Goal: Contribute content: Add original content to the website for others to see

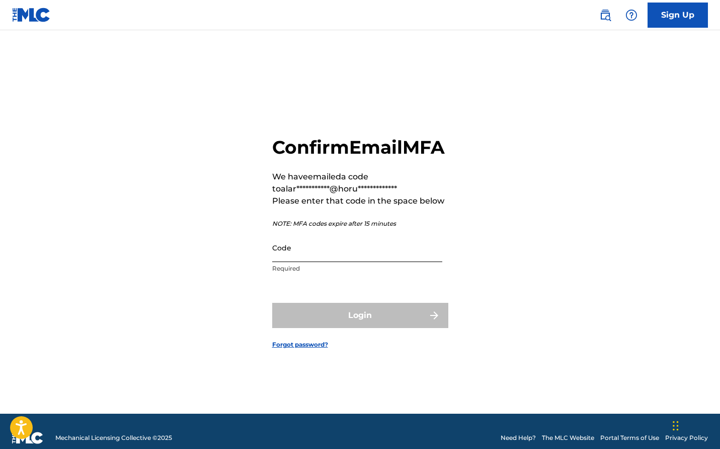
click at [282, 262] on input "Code" at bounding box center [357, 247] width 170 height 29
paste input "521327"
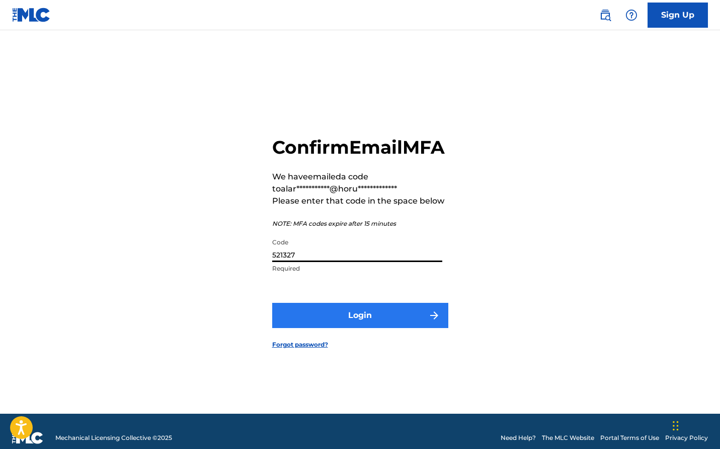
type input "521327"
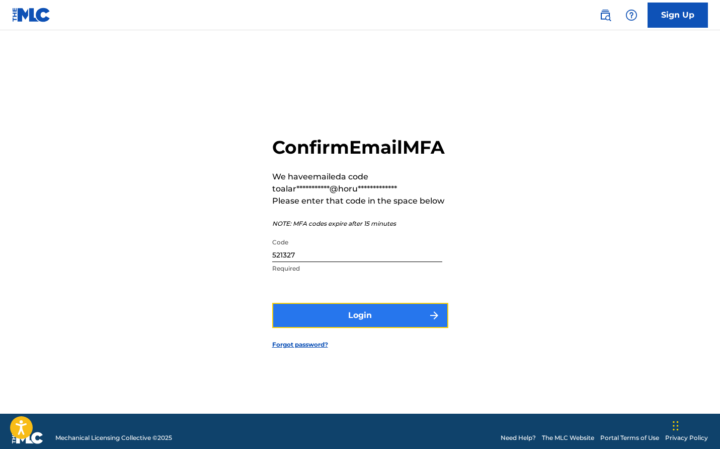
click at [336, 324] on button "Login" at bounding box center [360, 315] width 176 height 25
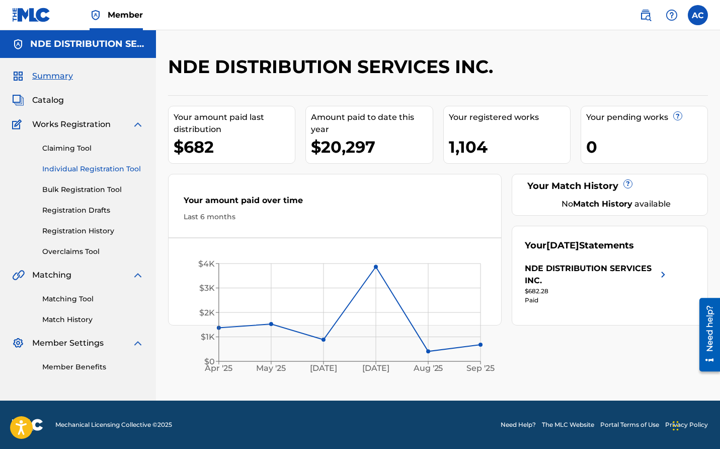
click at [83, 169] on link "Individual Registration Tool" at bounding box center [93, 169] width 102 height 11
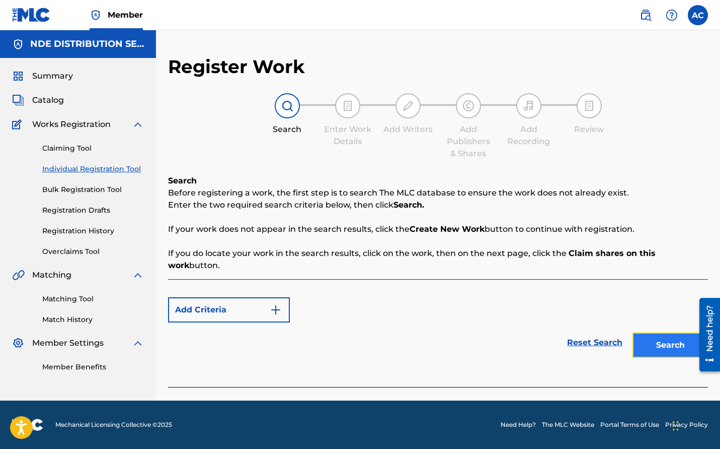
click at [662, 341] on button "Search" at bounding box center [671, 344] width 76 height 25
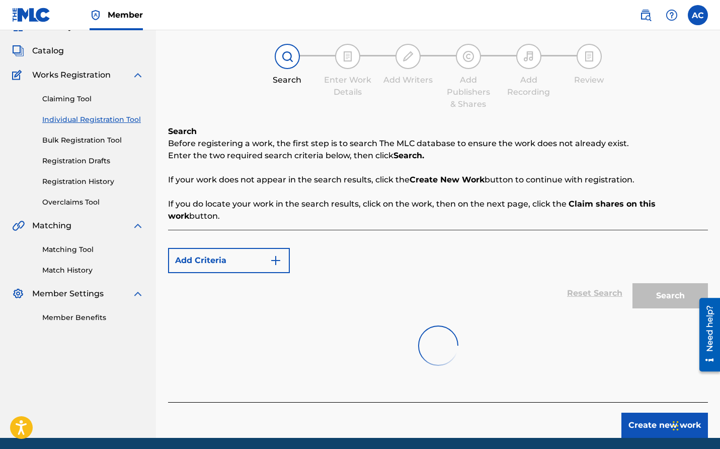
scroll to position [75, 0]
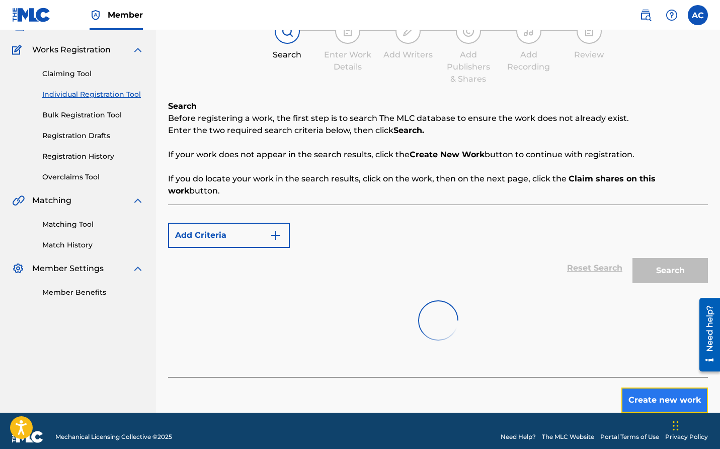
click at [648, 387] on button "Create new work" at bounding box center [665, 399] width 87 height 25
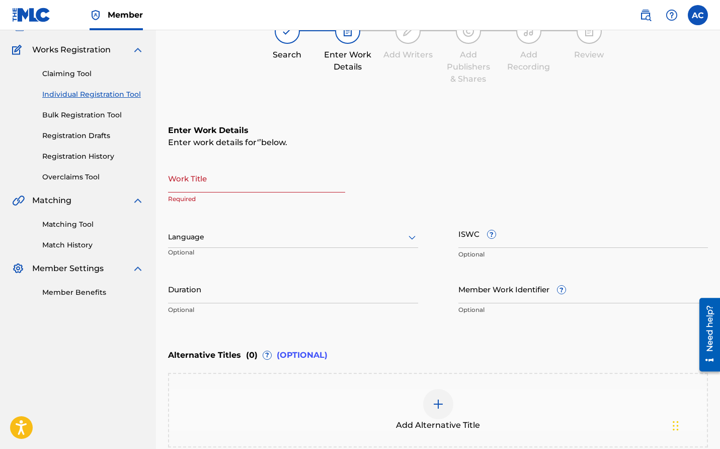
click at [263, 184] on input "Work Title" at bounding box center [256, 178] width 177 height 29
paste input "JUST FOR TONIGHT"
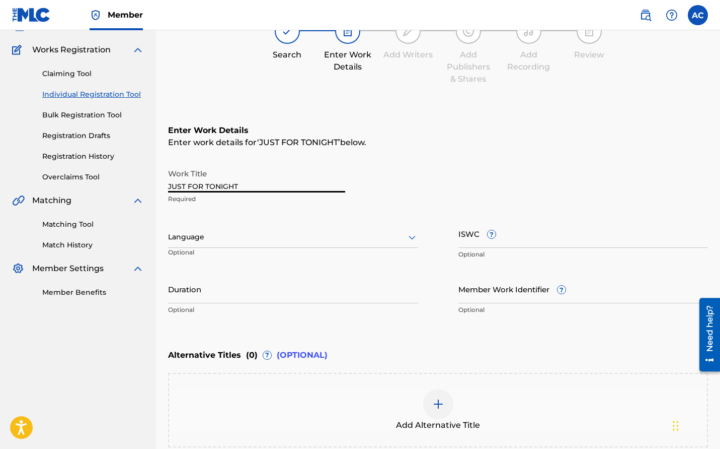
type input "JUST FOR TONIGHT"
click at [264, 234] on div at bounding box center [293, 237] width 250 height 13
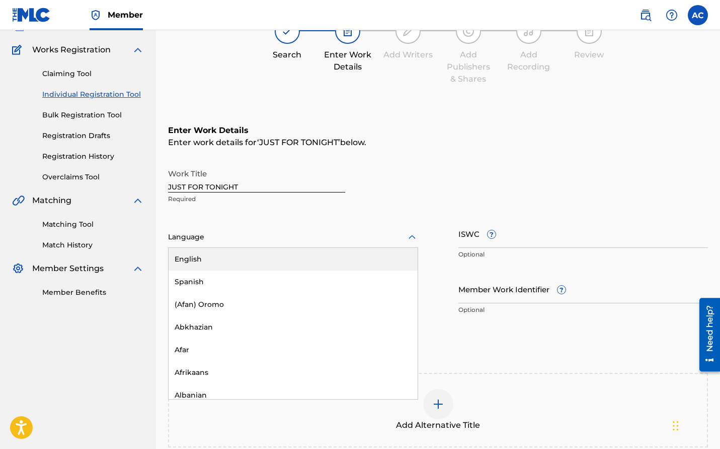
click at [247, 261] on div "English" at bounding box center [293, 259] width 249 height 23
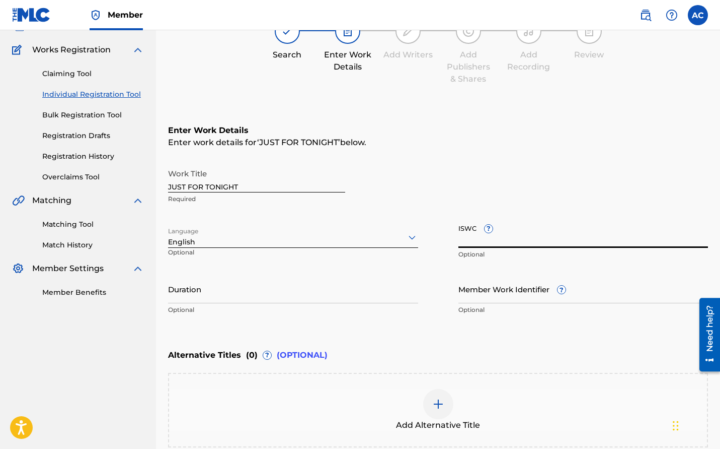
click at [548, 238] on input "ISWC ?" at bounding box center [584, 233] width 250 height 29
paste input "T-912.680.845-5"
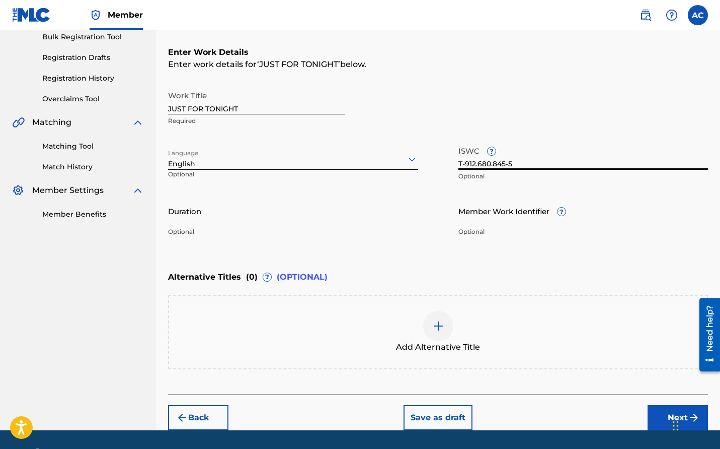
scroll to position [157, 0]
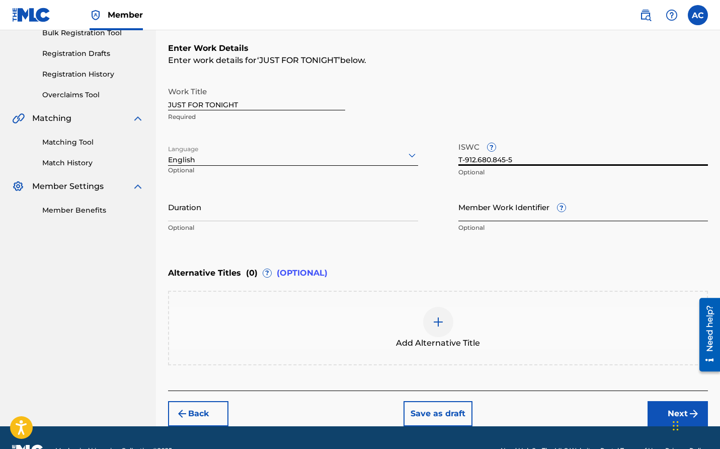
type input "T-912.680.845-5"
click at [537, 207] on input "Member Work Identifier ?" at bounding box center [584, 206] width 250 height 29
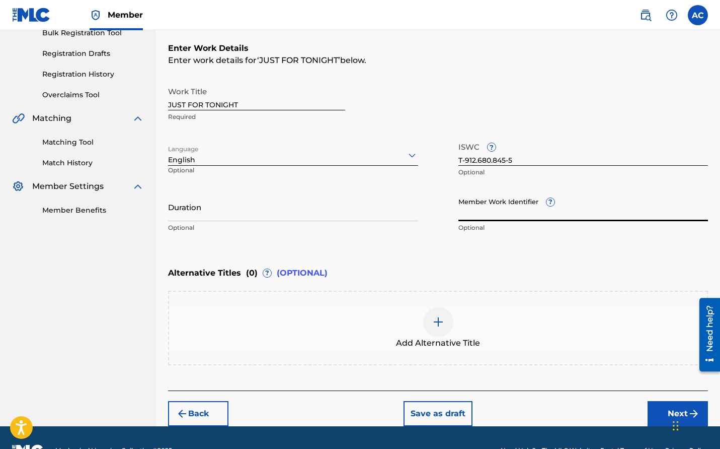
paste input "615159751"
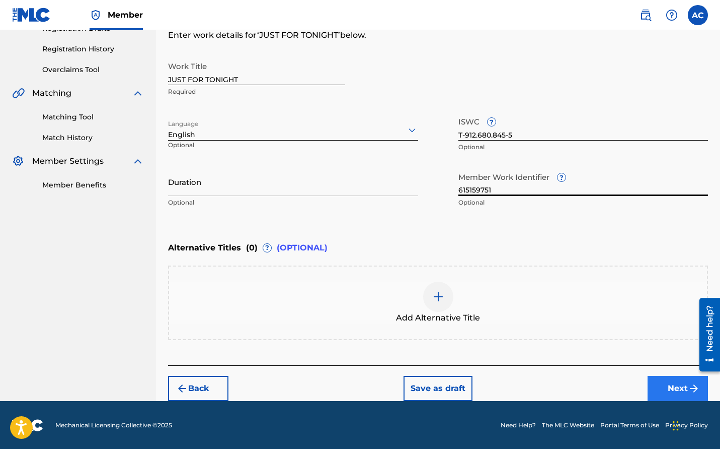
type input "615159751"
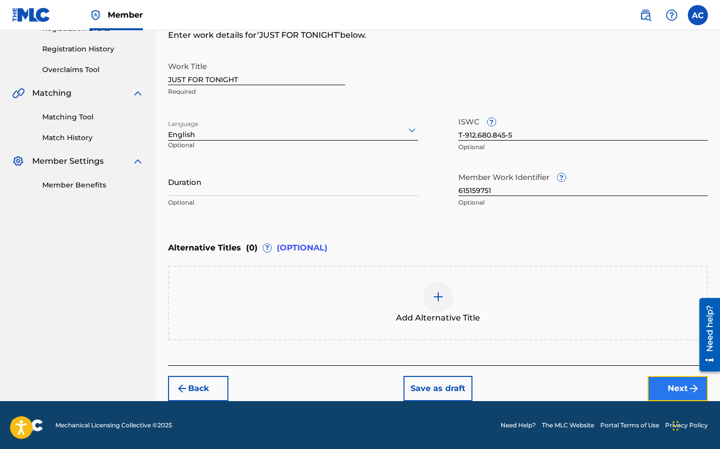
click at [689, 385] on img "submit" at bounding box center [694, 388] width 12 height 12
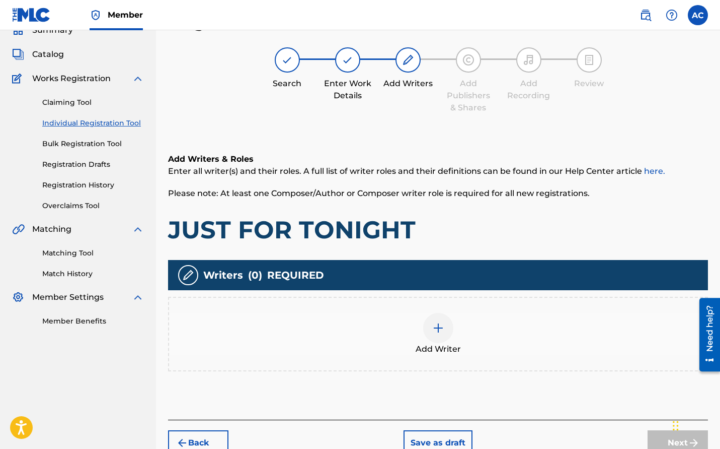
scroll to position [45, 0]
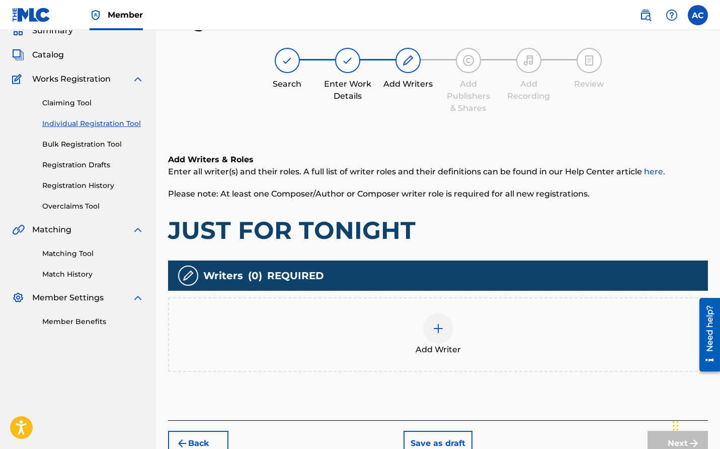
click at [432, 335] on div at bounding box center [438, 328] width 30 height 30
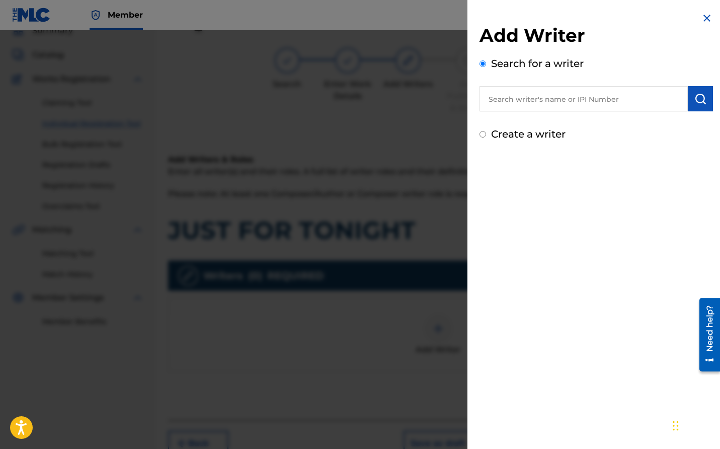
click at [561, 109] on input "text" at bounding box center [584, 98] width 208 height 25
paste input "615159751"
type input "615159751"
click at [700, 96] on img "submit" at bounding box center [701, 99] width 12 height 12
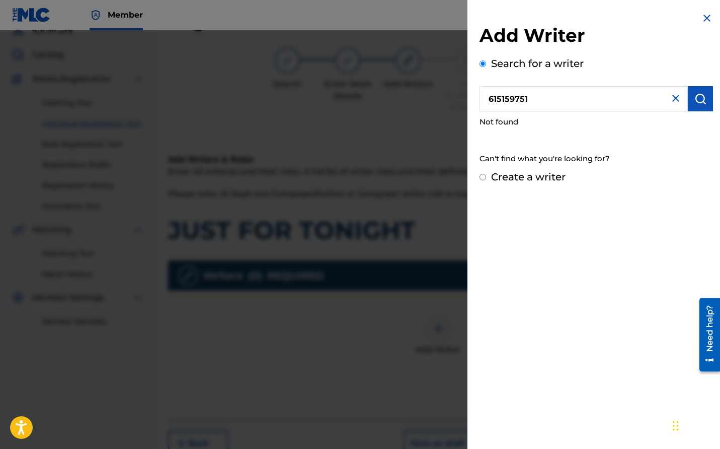
click at [525, 176] on label "Create a writer" at bounding box center [528, 177] width 75 height 12
radio input "true"
click at [486, 176] on input "Create a writer" at bounding box center [483, 177] width 7 height 7
radio input "false"
radio input "true"
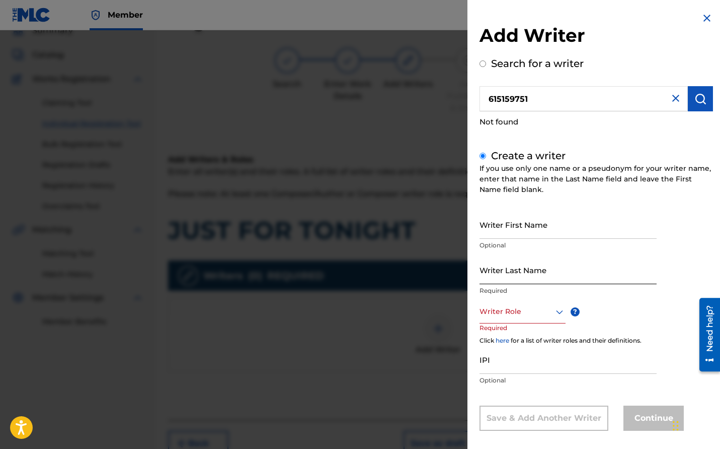
scroll to position [9, 0]
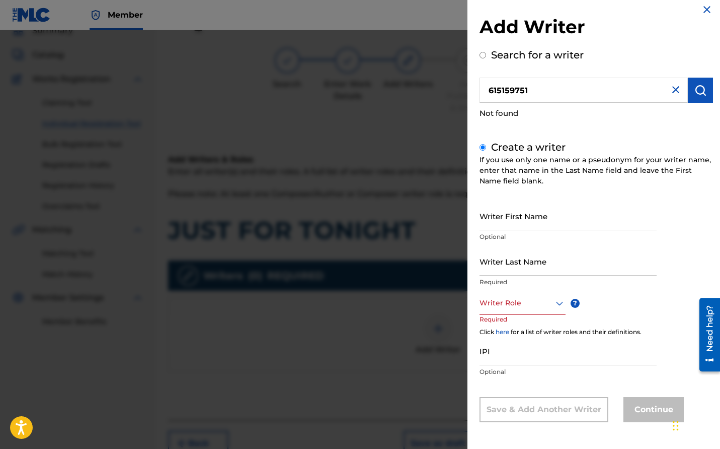
click at [556, 200] on div "Create a writer If you use only one name or a pseudonym for your writer name, e…" at bounding box center [597, 280] width 234 height 282
click at [542, 220] on input "Writer First Name" at bounding box center [568, 215] width 177 height 29
type input "[PERSON_NAME]"
click at [517, 262] on input "Writer Last Name" at bounding box center [568, 261] width 177 height 29
type input "[PERSON_NAME]"
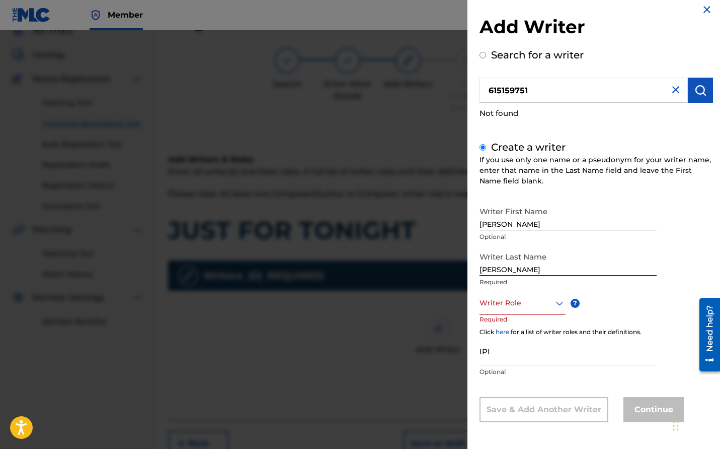
click at [536, 289] on div "Writer Last Name [PERSON_NAME] Required" at bounding box center [568, 269] width 177 height 45
click at [535, 298] on div at bounding box center [523, 303] width 86 height 13
click at [522, 324] on div "Composer/Author" at bounding box center [522, 326] width 85 height 23
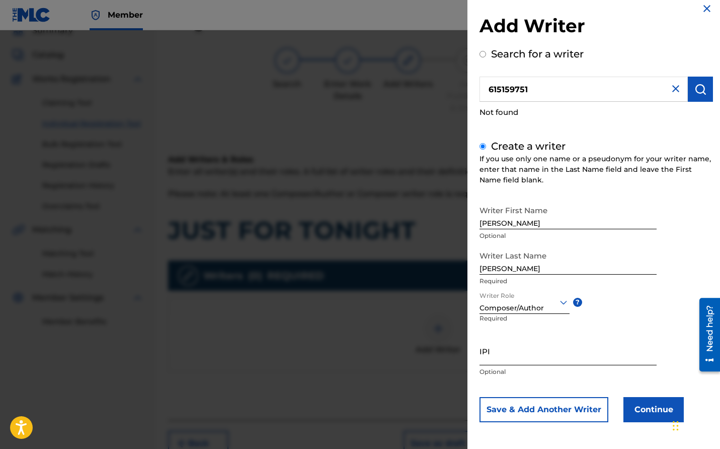
click at [520, 348] on input "IPI" at bounding box center [568, 350] width 177 height 29
paste input "615159751"
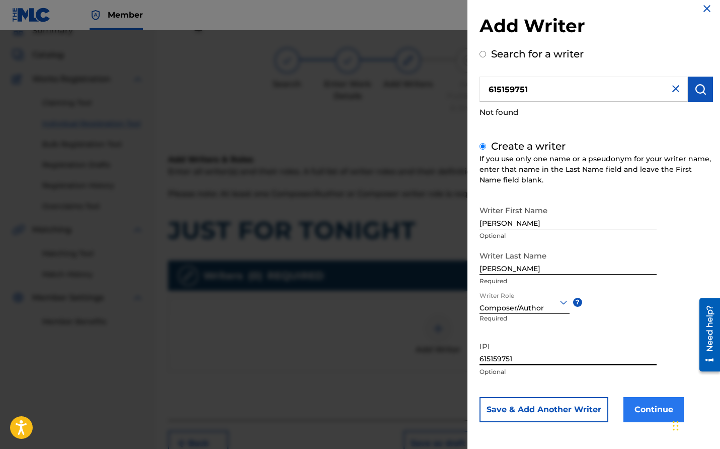
type input "615159751"
click at [651, 402] on button "Continue" at bounding box center [654, 409] width 60 height 25
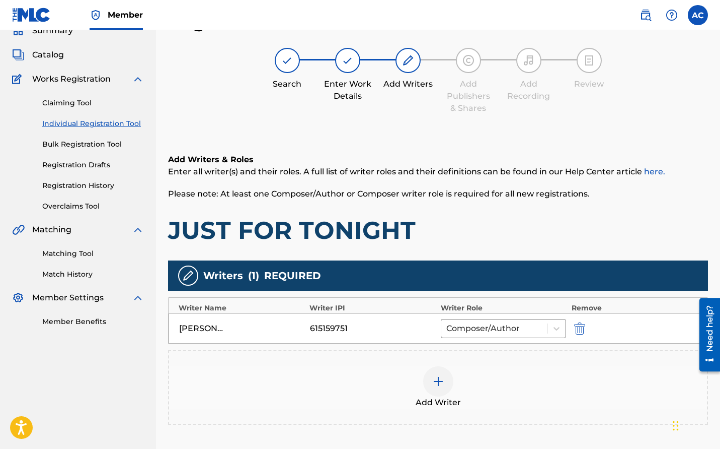
scroll to position [154, 0]
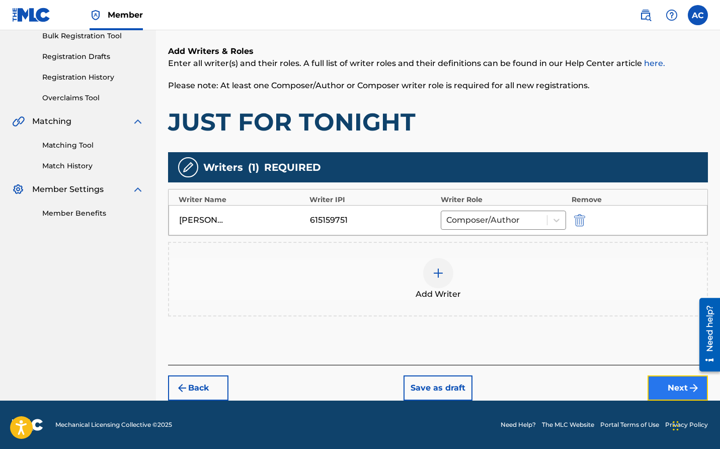
click at [673, 381] on button "Next" at bounding box center [678, 387] width 60 height 25
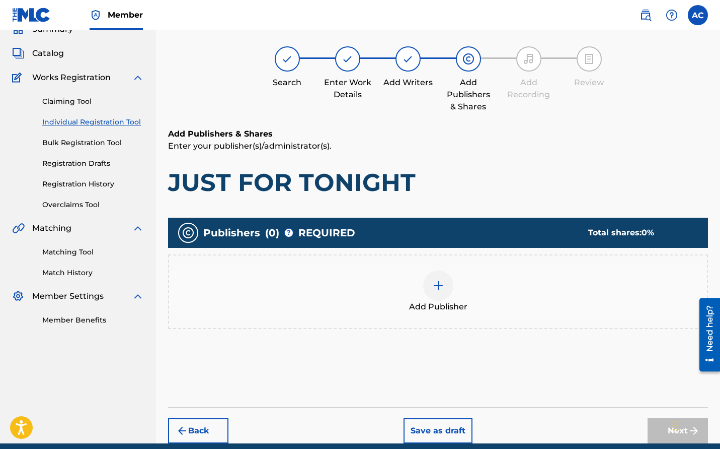
scroll to position [45, 0]
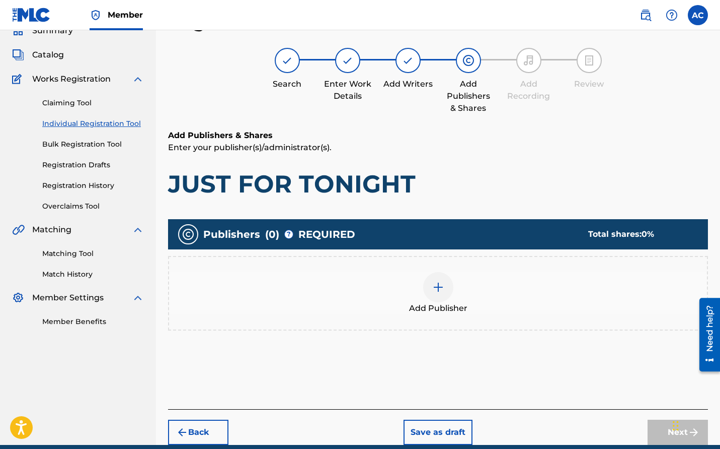
click at [440, 291] on img at bounding box center [438, 287] width 12 height 12
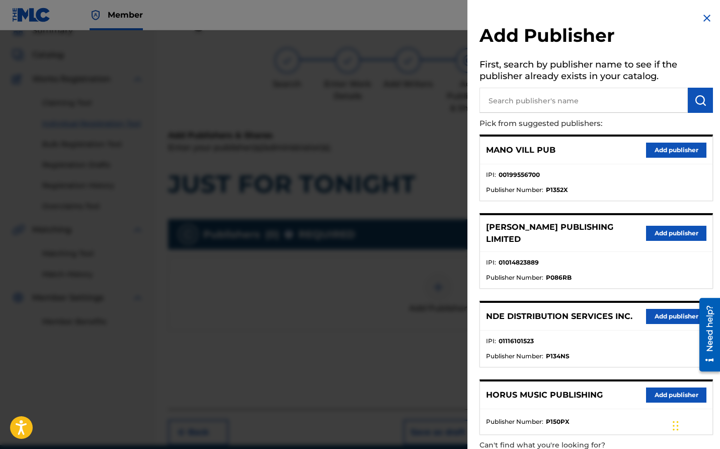
click at [549, 107] on input "text" at bounding box center [584, 100] width 208 height 25
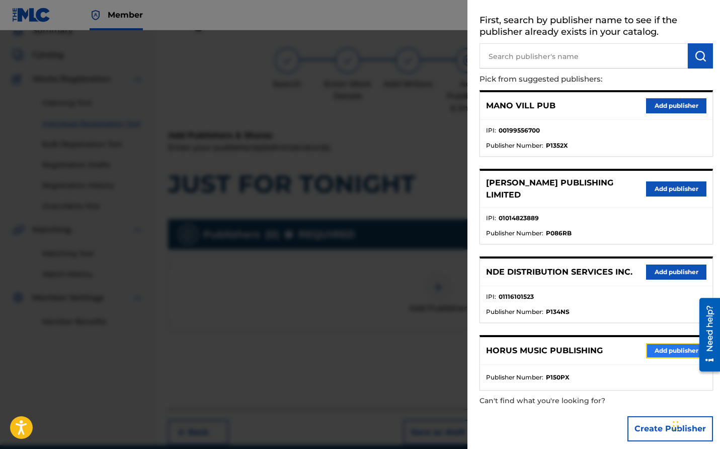
click at [669, 343] on button "Add publisher" at bounding box center [676, 350] width 60 height 15
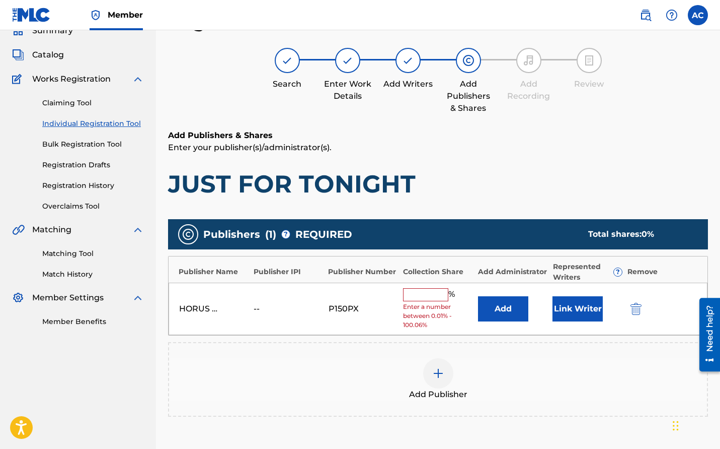
click at [415, 290] on input "text" at bounding box center [425, 294] width 45 height 13
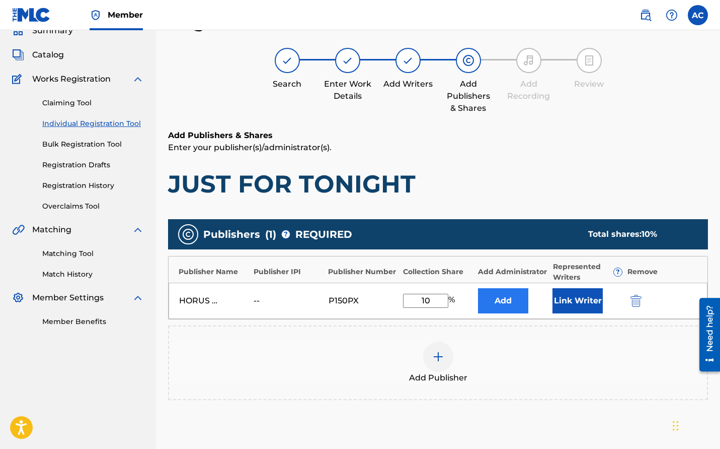
type input "10"
click at [506, 292] on button "Add" at bounding box center [503, 300] width 50 height 25
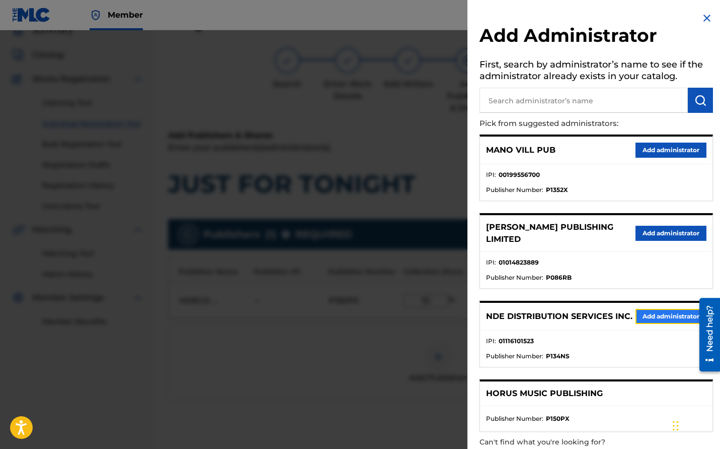
click at [671, 313] on button "Add administrator" at bounding box center [671, 316] width 71 height 15
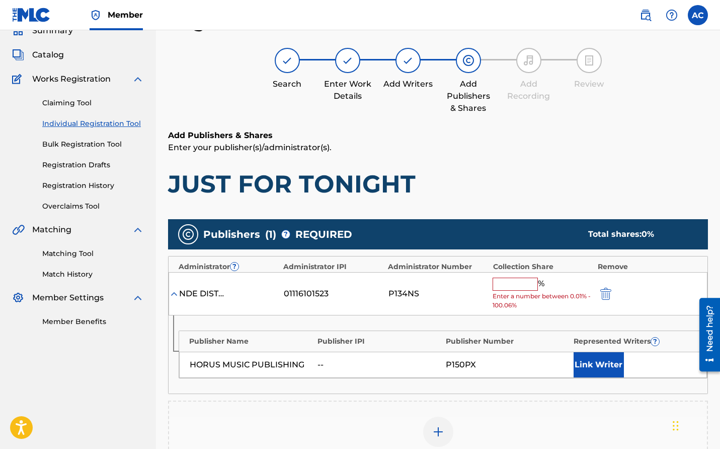
click at [519, 280] on input "text" at bounding box center [515, 283] width 45 height 13
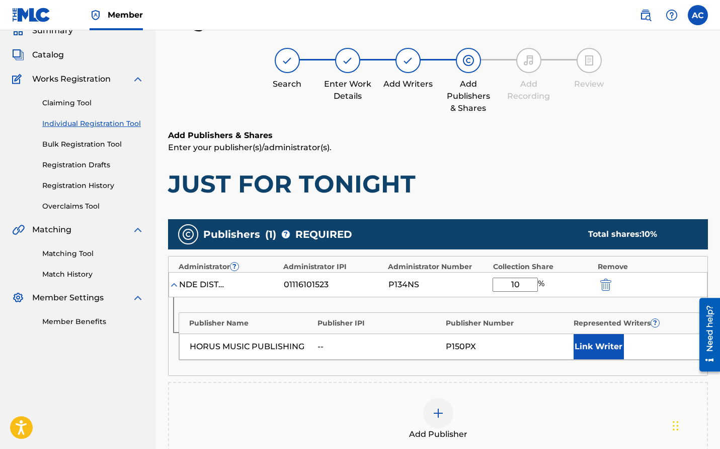
type input "10"
click at [527, 386] on div "Add Publisher" at bounding box center [438, 419] width 540 height 75
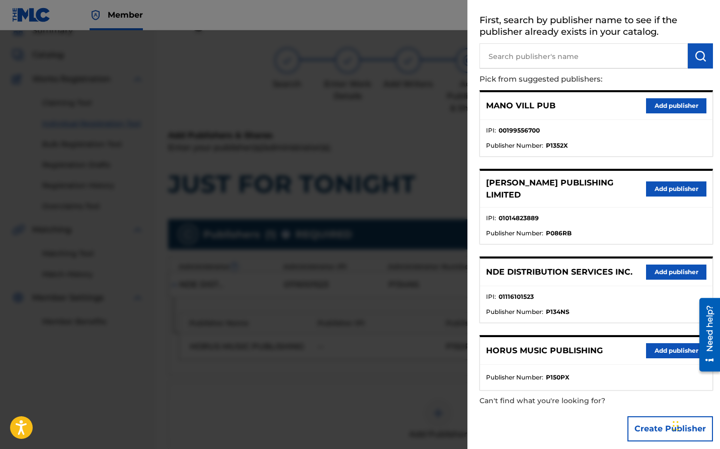
scroll to position [0, 0]
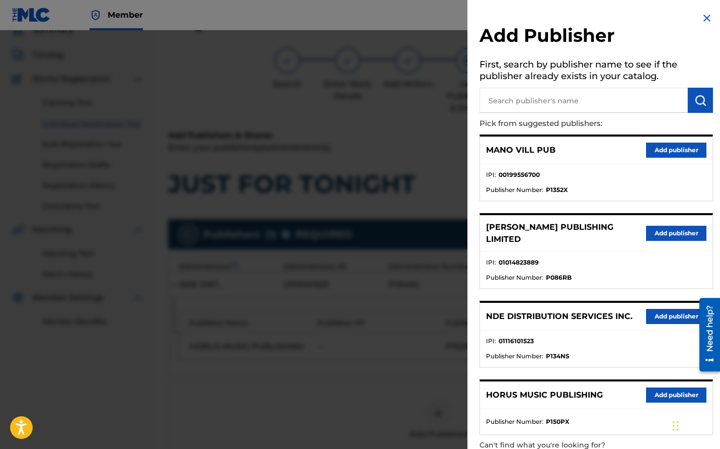
click at [703, 19] on img at bounding box center [707, 18] width 12 height 12
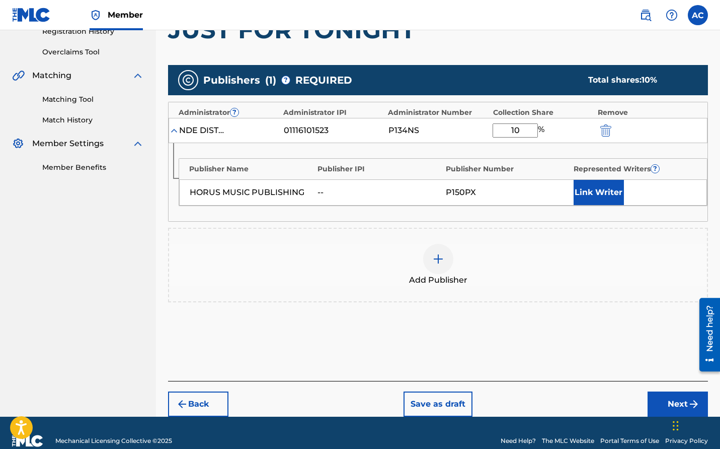
scroll to position [209, 0]
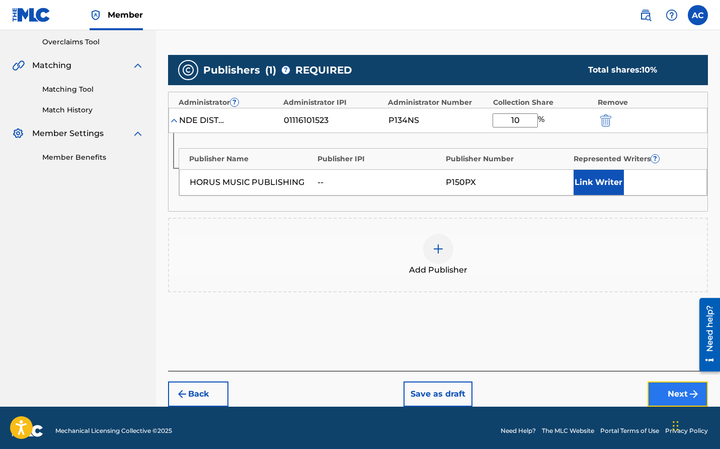
click at [693, 394] on img "submit" at bounding box center [694, 394] width 12 height 12
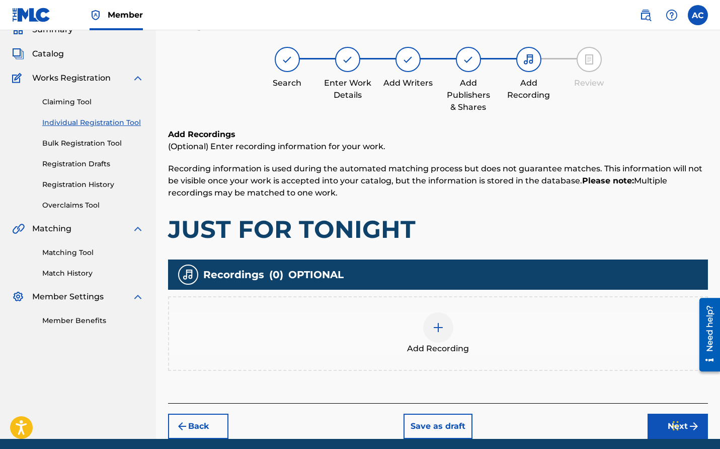
scroll to position [45, 0]
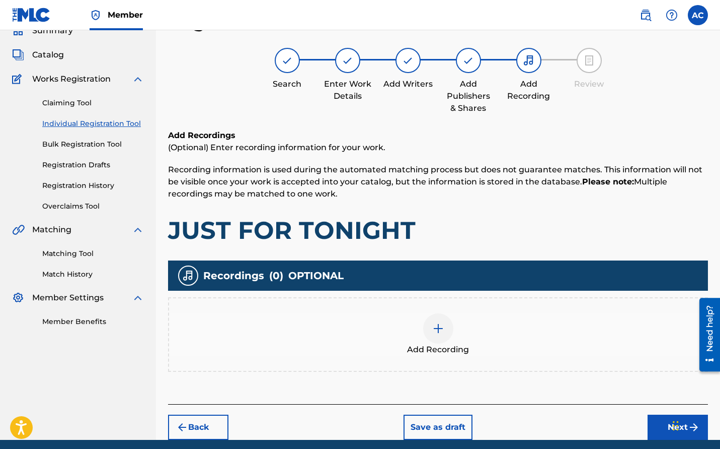
click at [450, 334] on div at bounding box center [438, 328] width 30 height 30
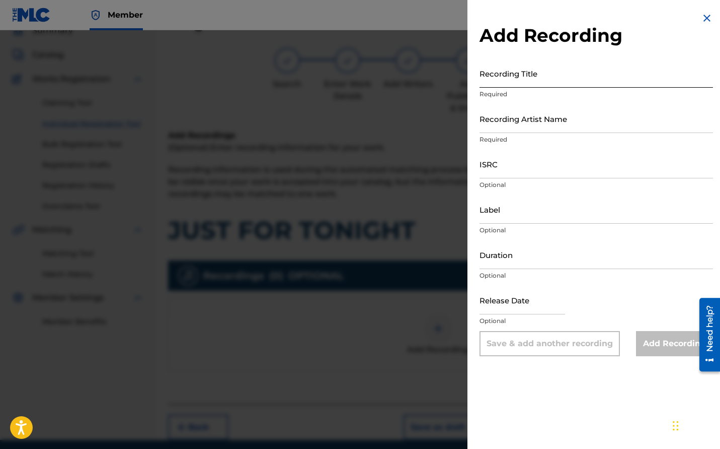
click at [635, 72] on input "Recording Title" at bounding box center [597, 73] width 234 height 29
paste input "JUST FOR TONIGHT"
type input "JUST FOR TONIGHT"
click at [552, 130] on input "Recording Artist Name" at bounding box center [597, 118] width 234 height 29
paste input "[PERSON_NAME]"
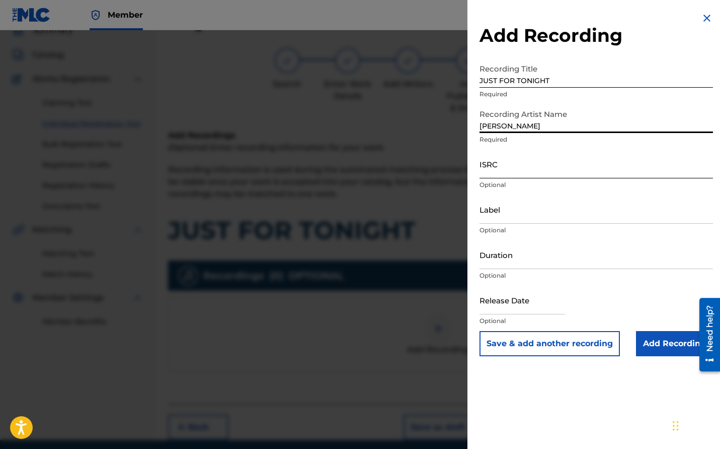
type input "[PERSON_NAME]"
click at [536, 165] on input "ISRC" at bounding box center [597, 164] width 234 height 29
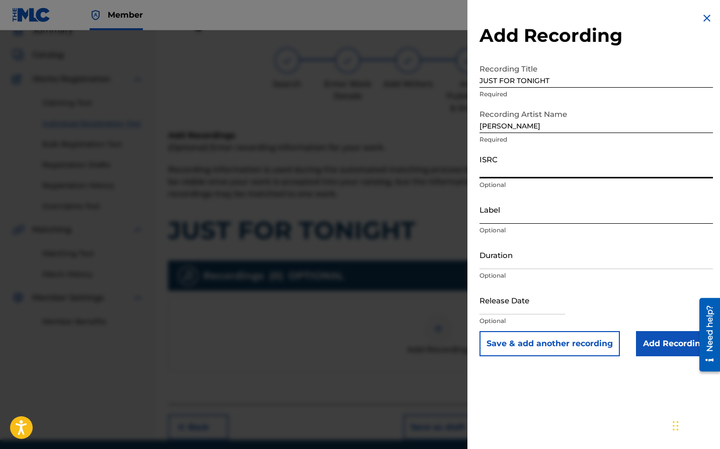
paste input "QZAKB2434280"
type input "QZAKB2434280"
click at [508, 223] on input "Label" at bounding box center [597, 209] width 234 height 29
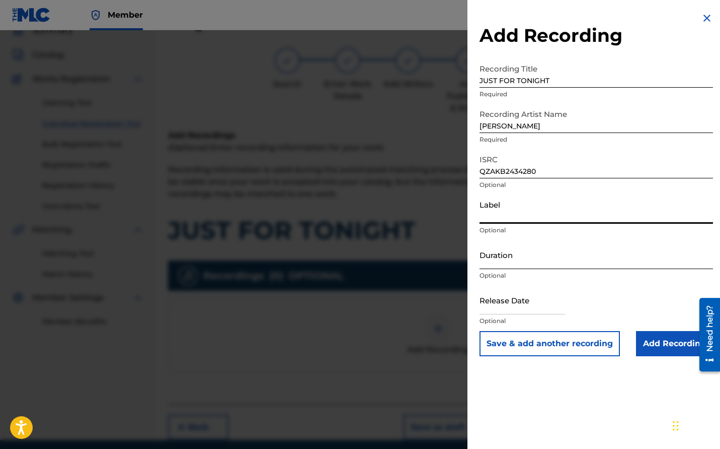
click at [551, 255] on input "Duration" at bounding box center [597, 254] width 234 height 29
click at [527, 299] on input "text" at bounding box center [523, 299] width 86 height 29
select select "8"
select select "2025"
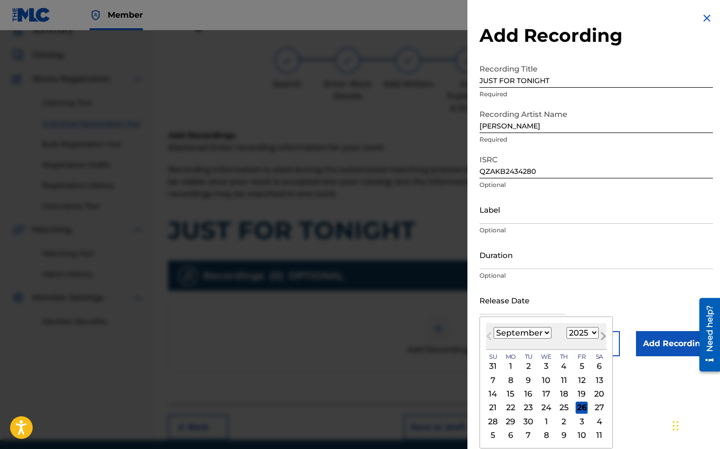
scroll to position [84, 0]
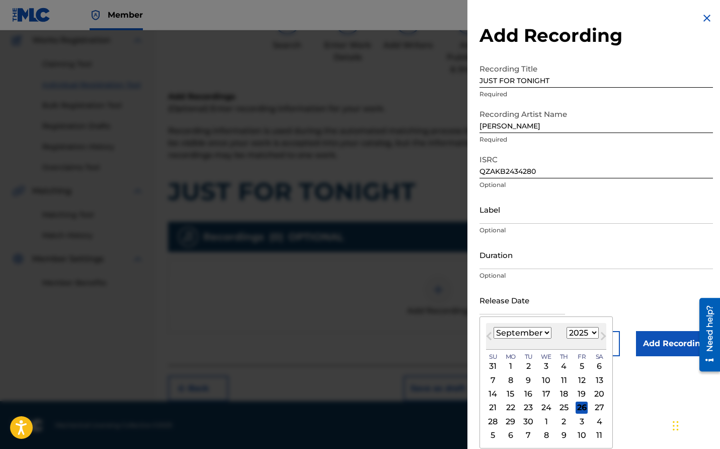
click at [543, 335] on select "January February March April May June July August September October November De…" at bounding box center [523, 333] width 58 height 12
select select "10"
click at [494, 327] on select "January February March April May June July August September October November De…" at bounding box center [523, 333] width 58 height 12
click at [577, 330] on select "1900 1901 1902 1903 1904 1905 1906 1907 1908 1909 1910 1911 1912 1913 1914 1915…" at bounding box center [583, 333] width 32 height 12
select select "2024"
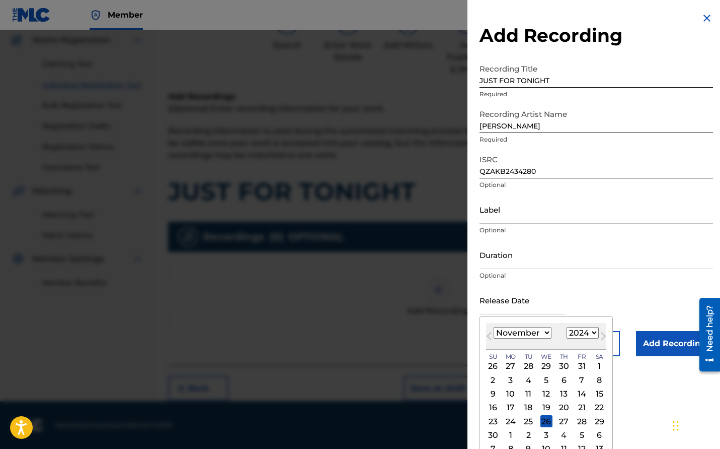
click at [567, 327] on select "1900 1901 1902 1903 1904 1905 1906 1907 1908 1909 1910 1911 1912 1913 1914 1915…" at bounding box center [583, 333] width 32 height 12
click at [527, 383] on div "5" at bounding box center [529, 380] width 12 height 12
type input "[DATE]"
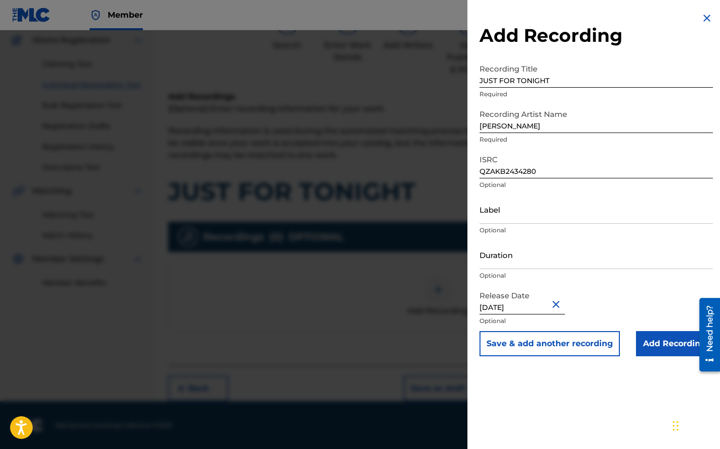
click at [585, 293] on div "Release Date [DATE] Optional" at bounding box center [597, 307] width 234 height 45
click at [547, 349] on button "Save & add another recording" at bounding box center [550, 343] width 140 height 25
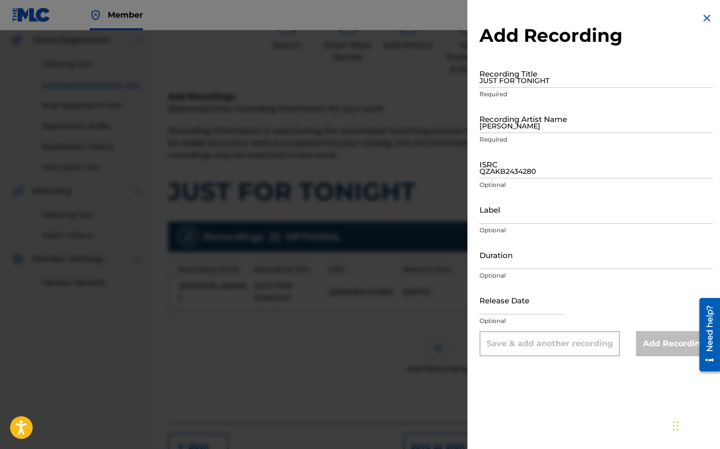
click at [704, 24] on img at bounding box center [707, 18] width 12 height 12
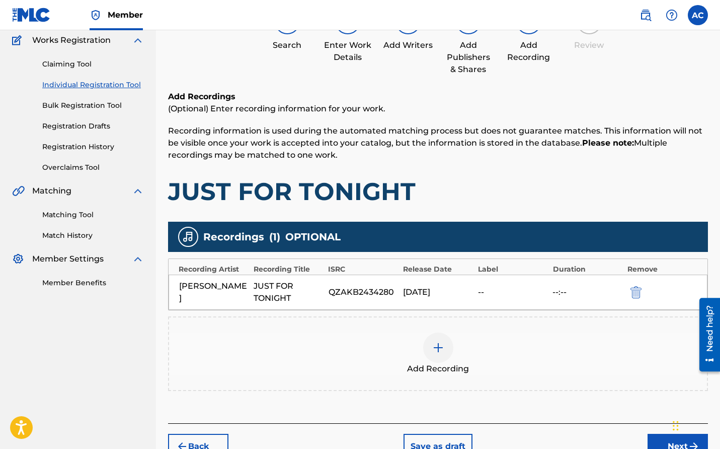
scroll to position [142, 0]
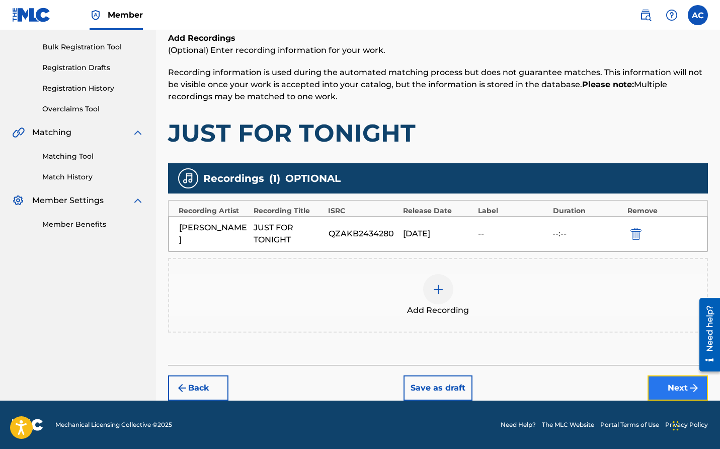
click at [672, 387] on button "Next" at bounding box center [678, 387] width 60 height 25
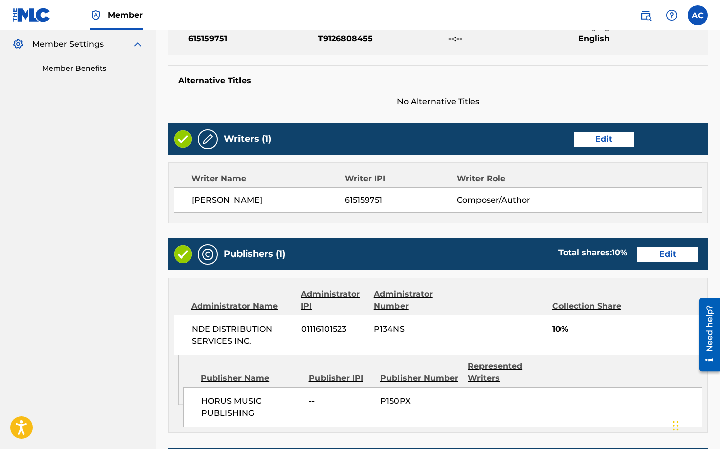
scroll to position [492, 0]
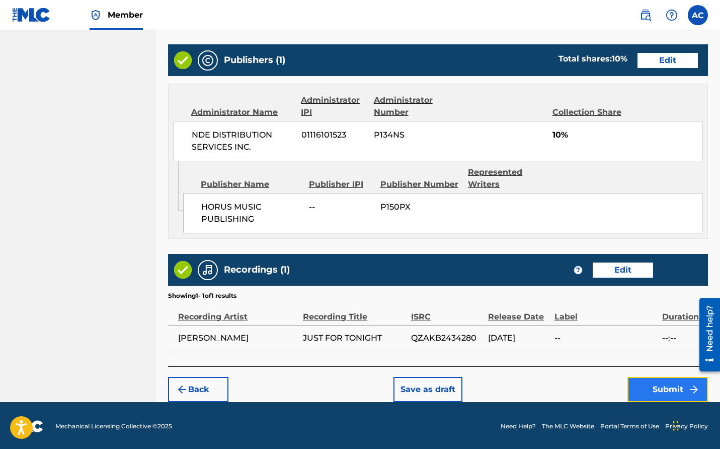
click at [682, 391] on button "Submit" at bounding box center [668, 389] width 81 height 25
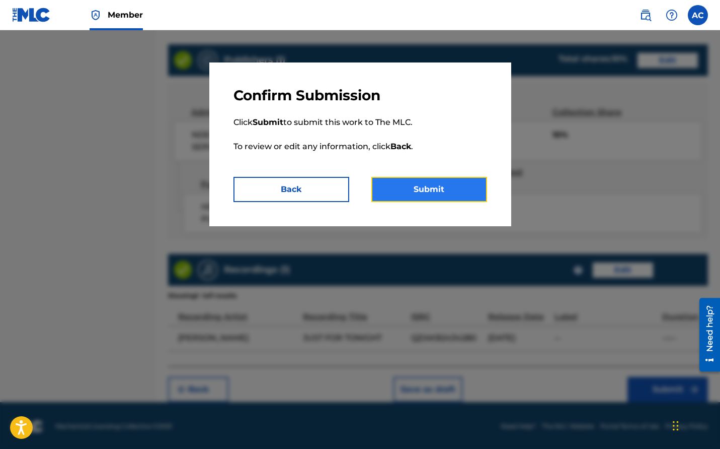
click at [390, 196] on button "Submit" at bounding box center [430, 189] width 116 height 25
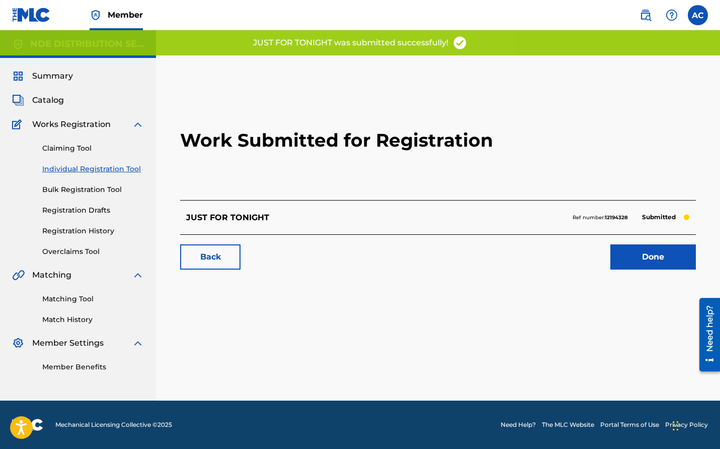
click at [619, 216] on strong "12194328" at bounding box center [616, 217] width 23 height 7
copy strong "12194328"
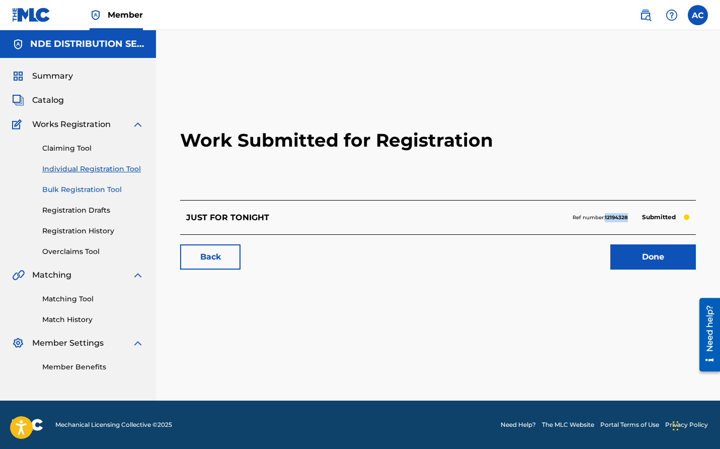
click at [91, 190] on link "Bulk Registration Tool" at bounding box center [93, 189] width 102 height 11
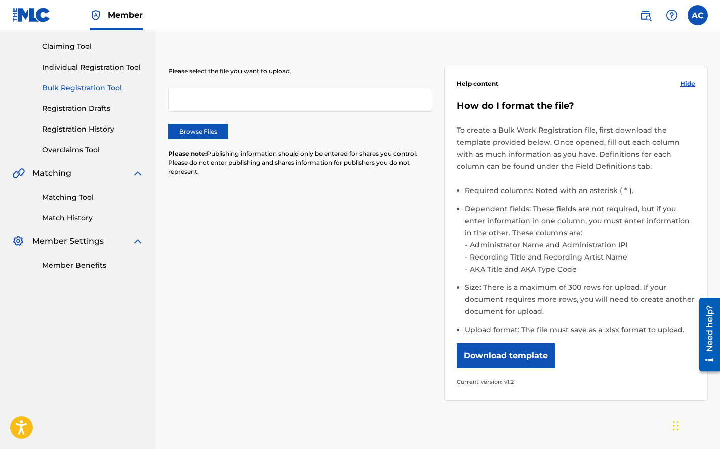
scroll to position [203, 0]
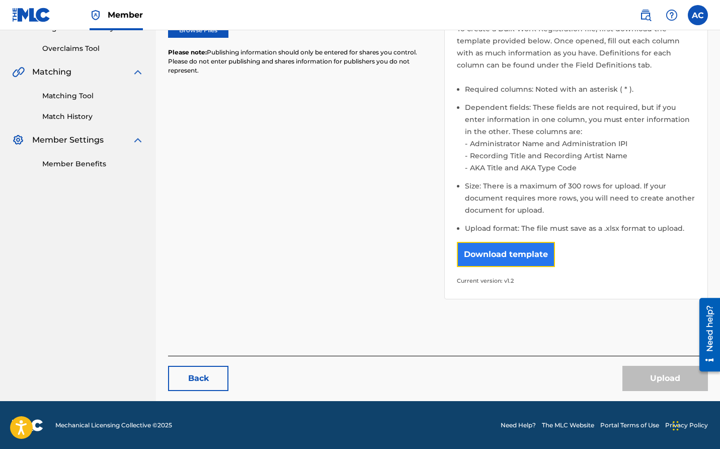
click at [526, 252] on button "Download template" at bounding box center [506, 254] width 98 height 25
